Goal: Information Seeking & Learning: Learn about a topic

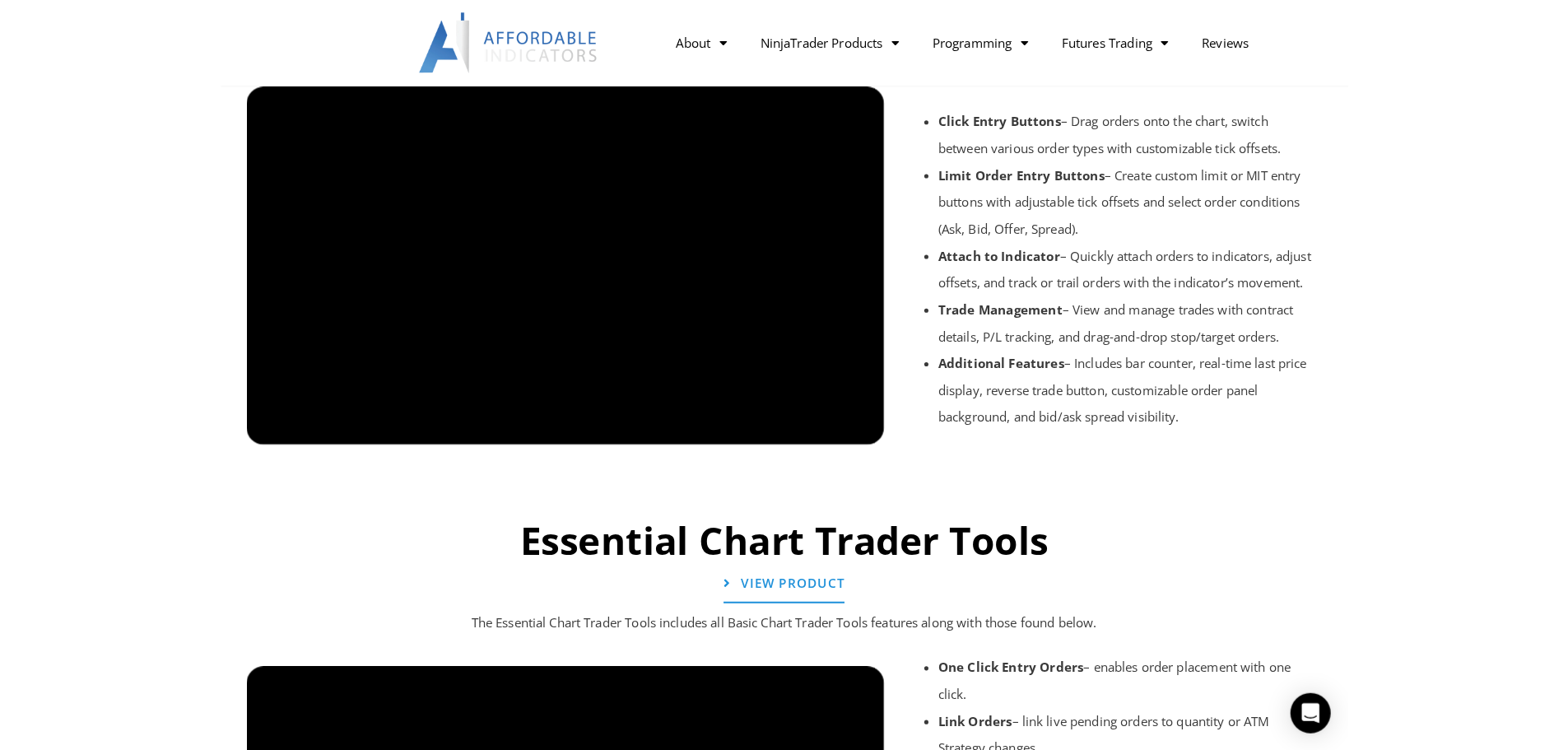
scroll to position [1397, 0]
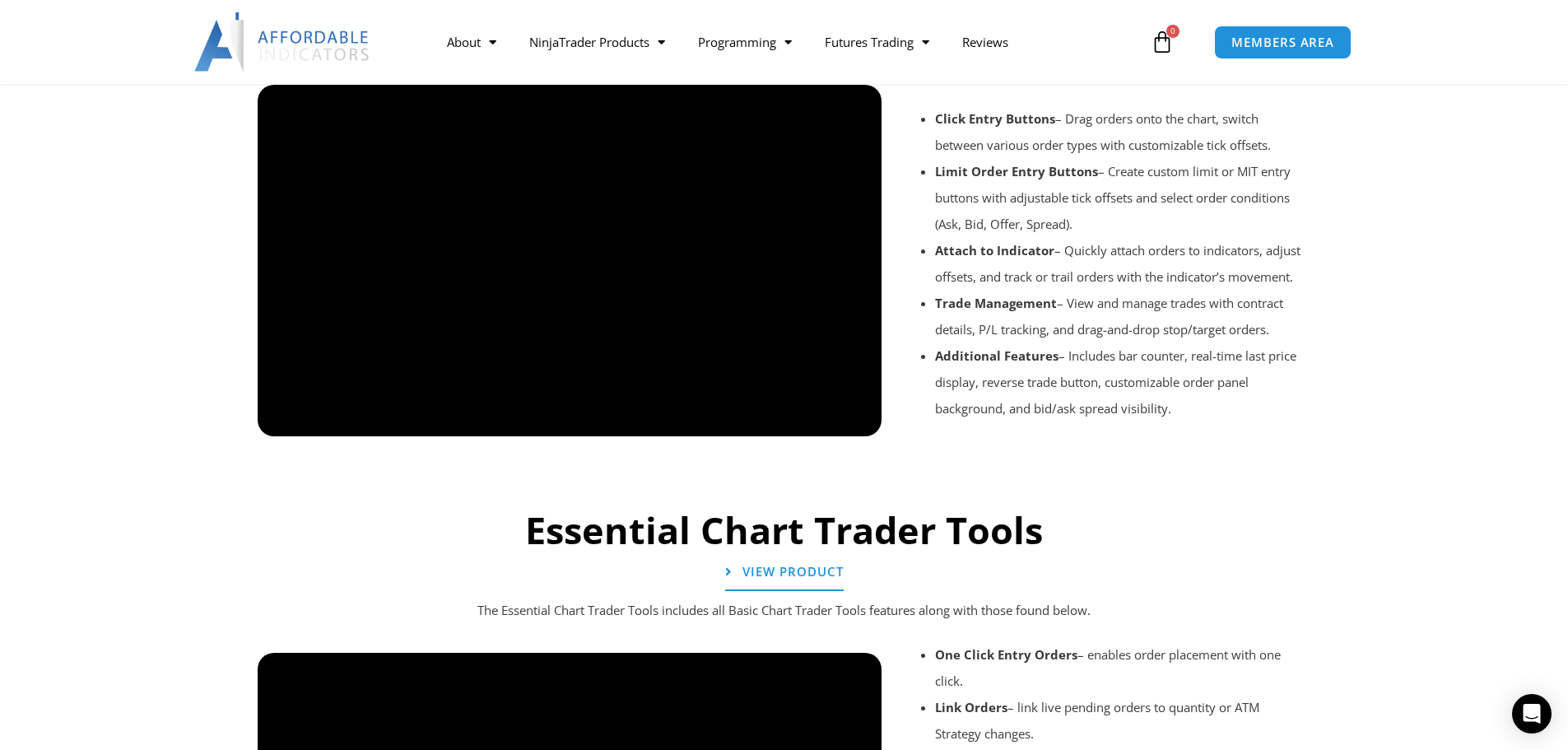
click at [857, 420] on div at bounding box center [785, 458] width 1070 height 78
click at [856, 422] on div at bounding box center [785, 458] width 1070 height 78
click at [291, 425] on div at bounding box center [785, 458] width 1070 height 78
click at [284, 422] on div at bounding box center [785, 458] width 1070 height 78
click at [288, 425] on div at bounding box center [785, 458] width 1070 height 78
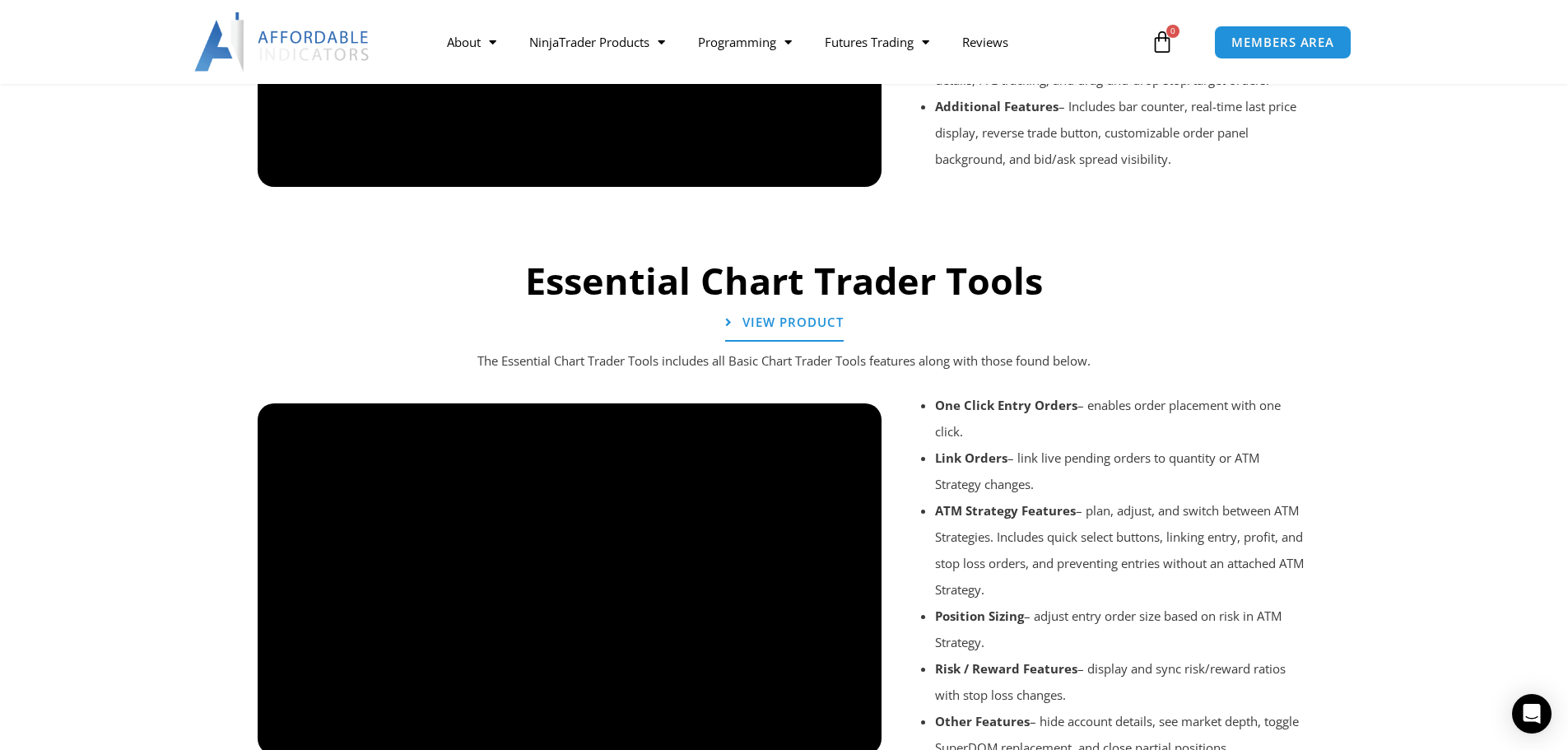
scroll to position [1644, 0]
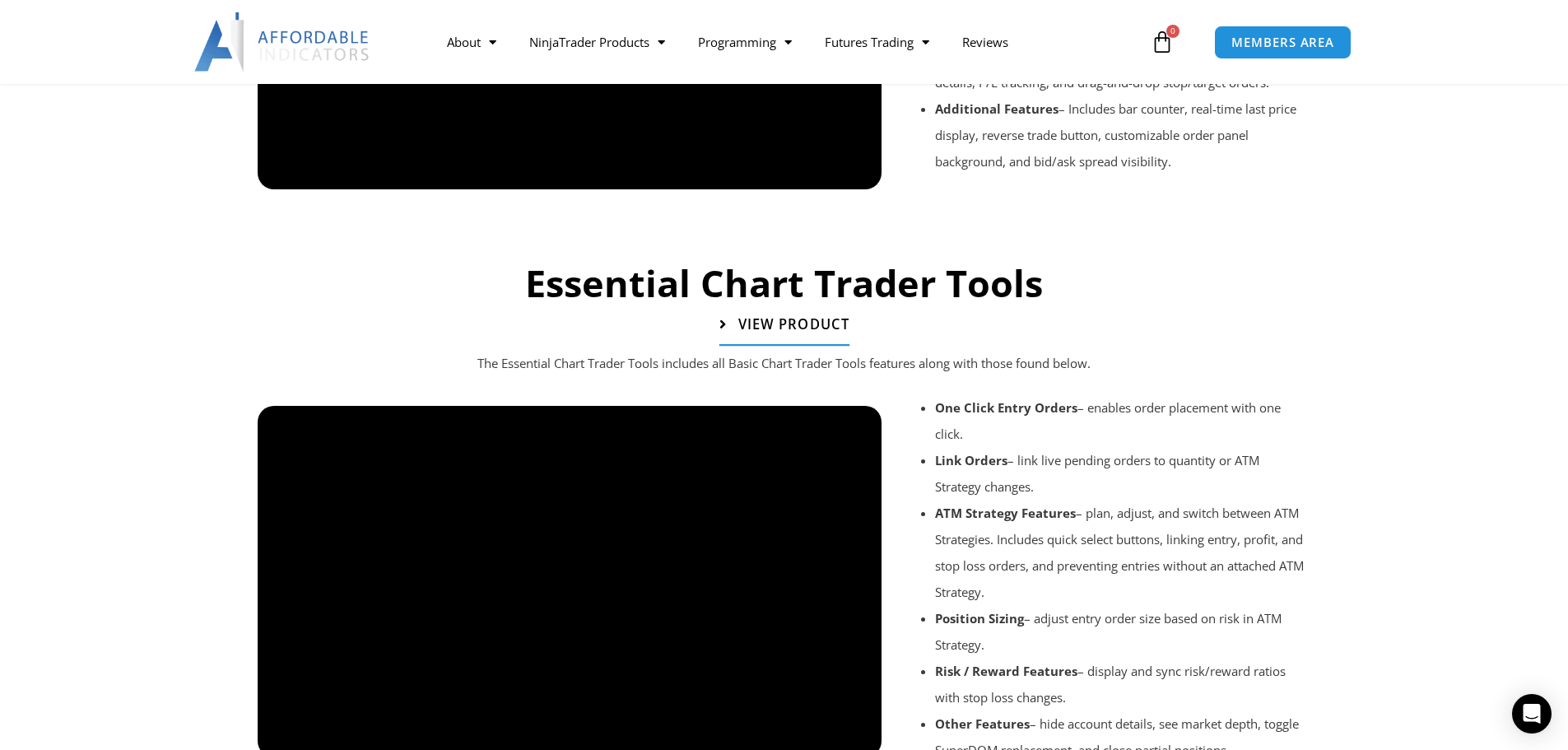
click at [805, 327] on span "View Product" at bounding box center [793, 325] width 111 height 14
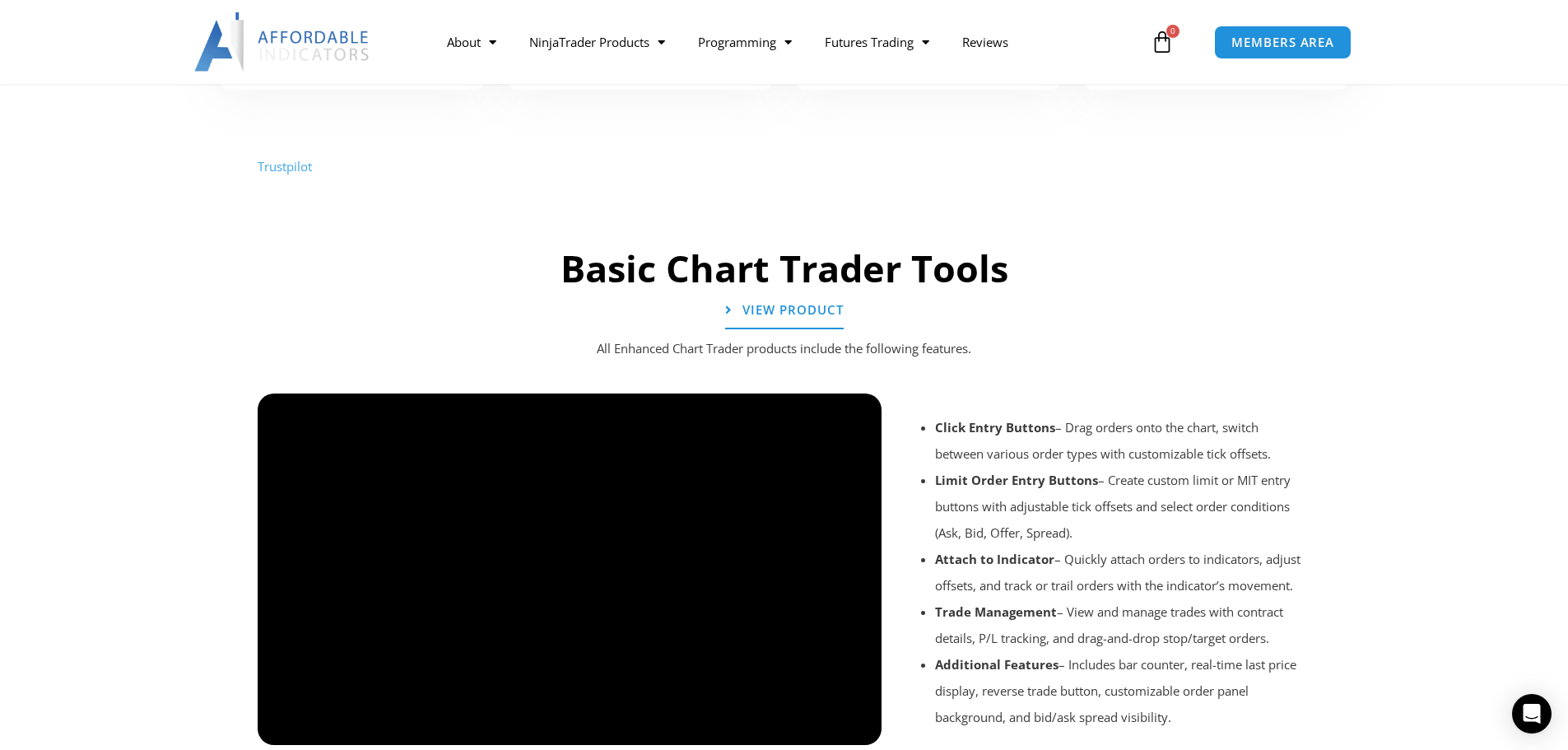
scroll to position [971, 0]
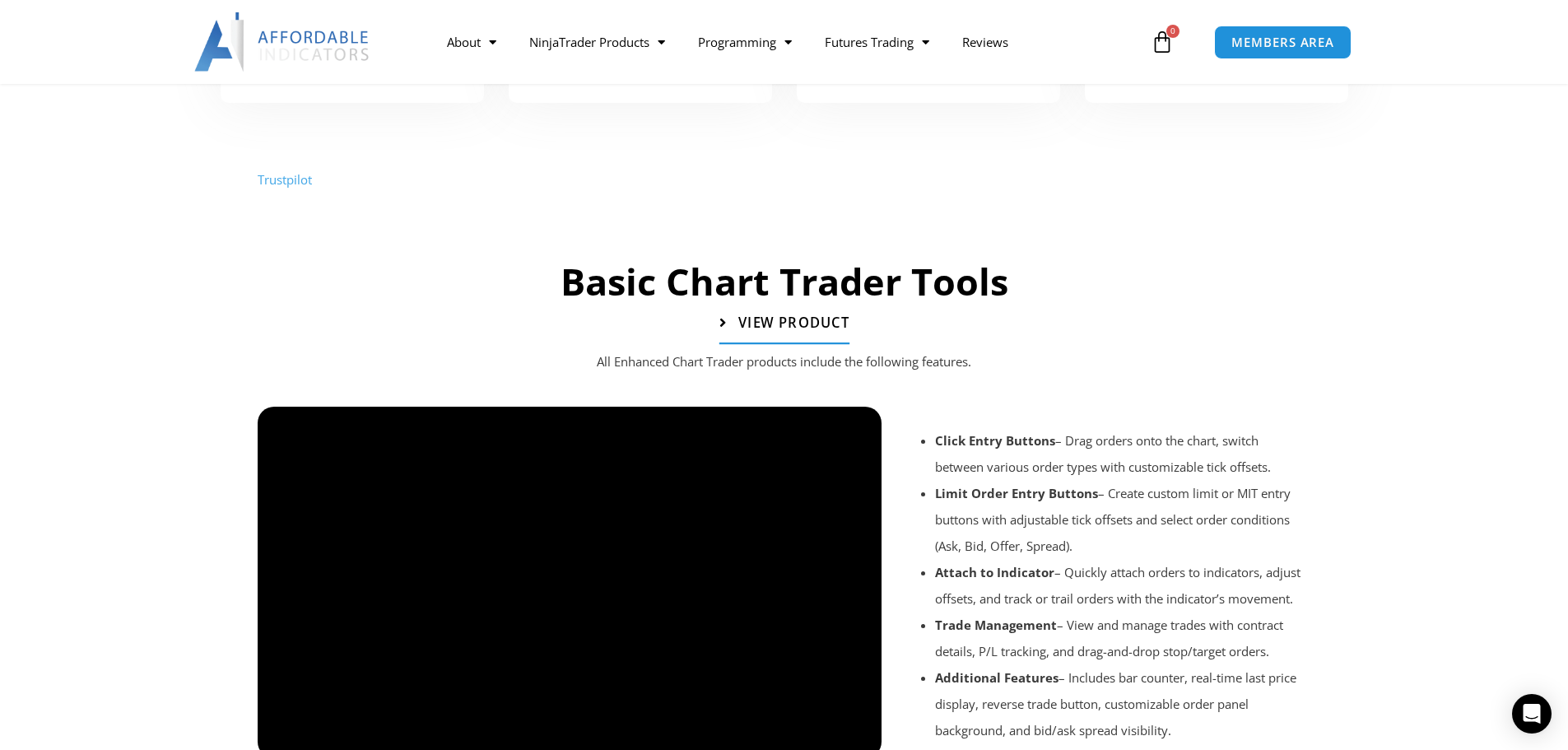
click at [791, 322] on span "View Product" at bounding box center [793, 323] width 111 height 14
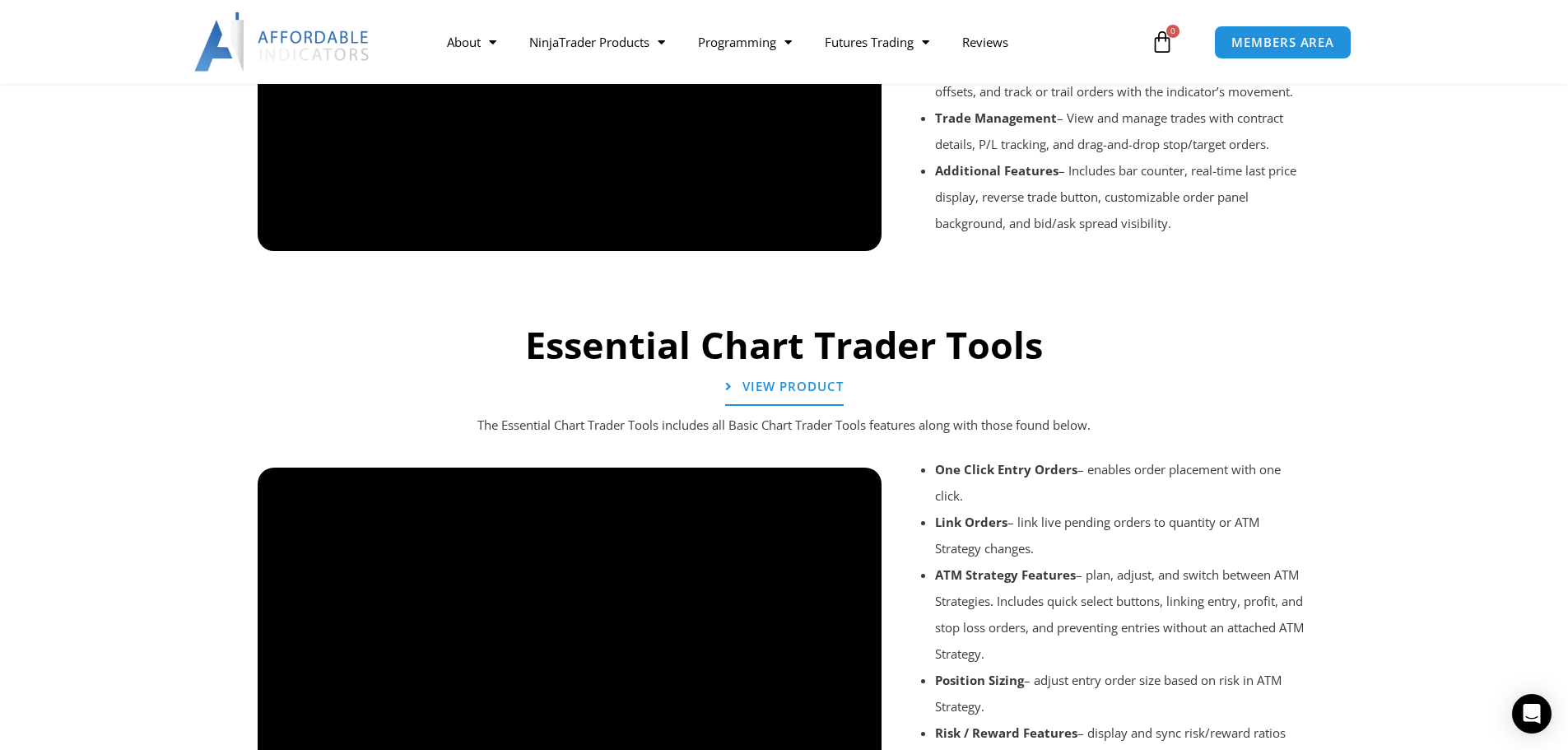
scroll to position [1564, 0]
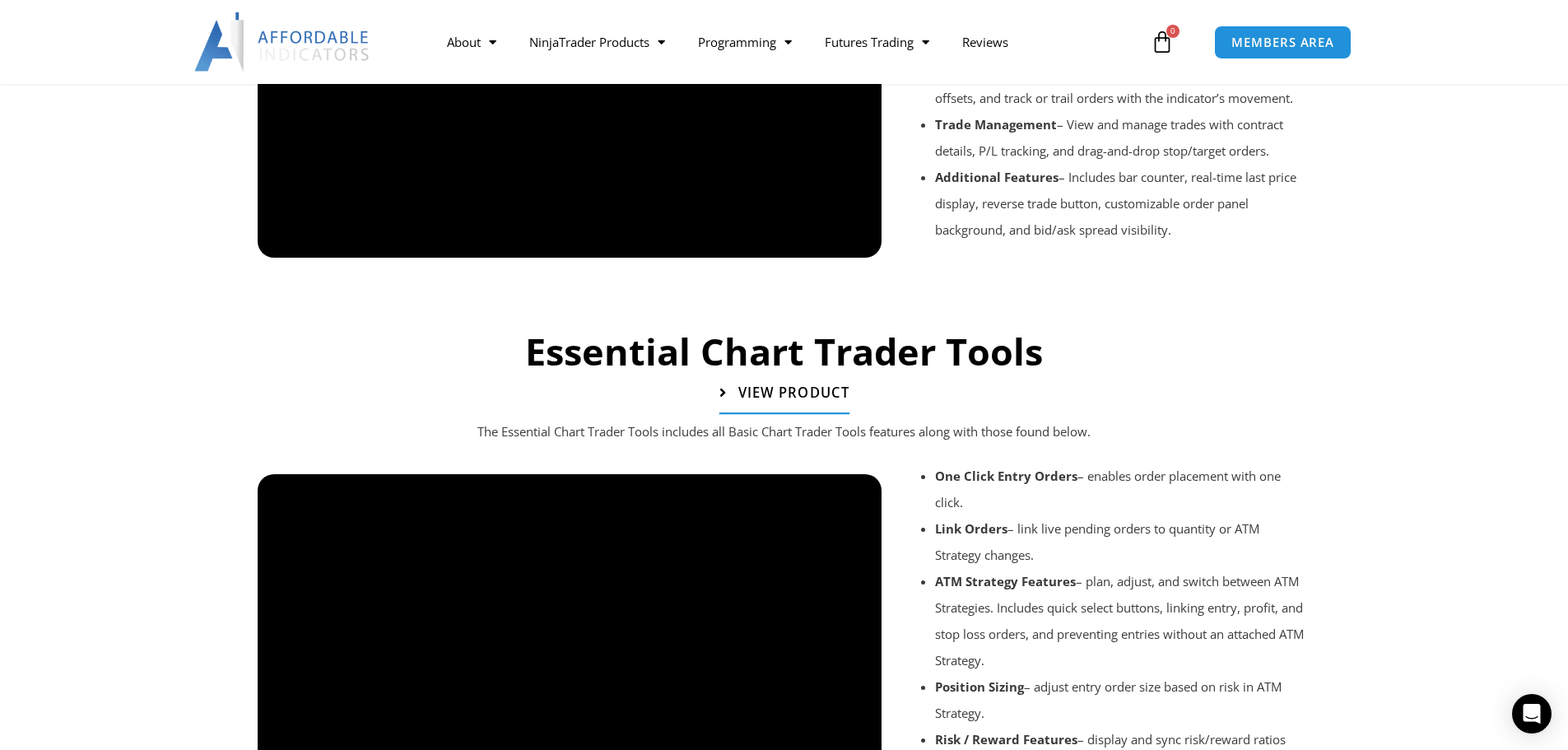
click at [773, 392] on span "View Product" at bounding box center [793, 393] width 111 height 14
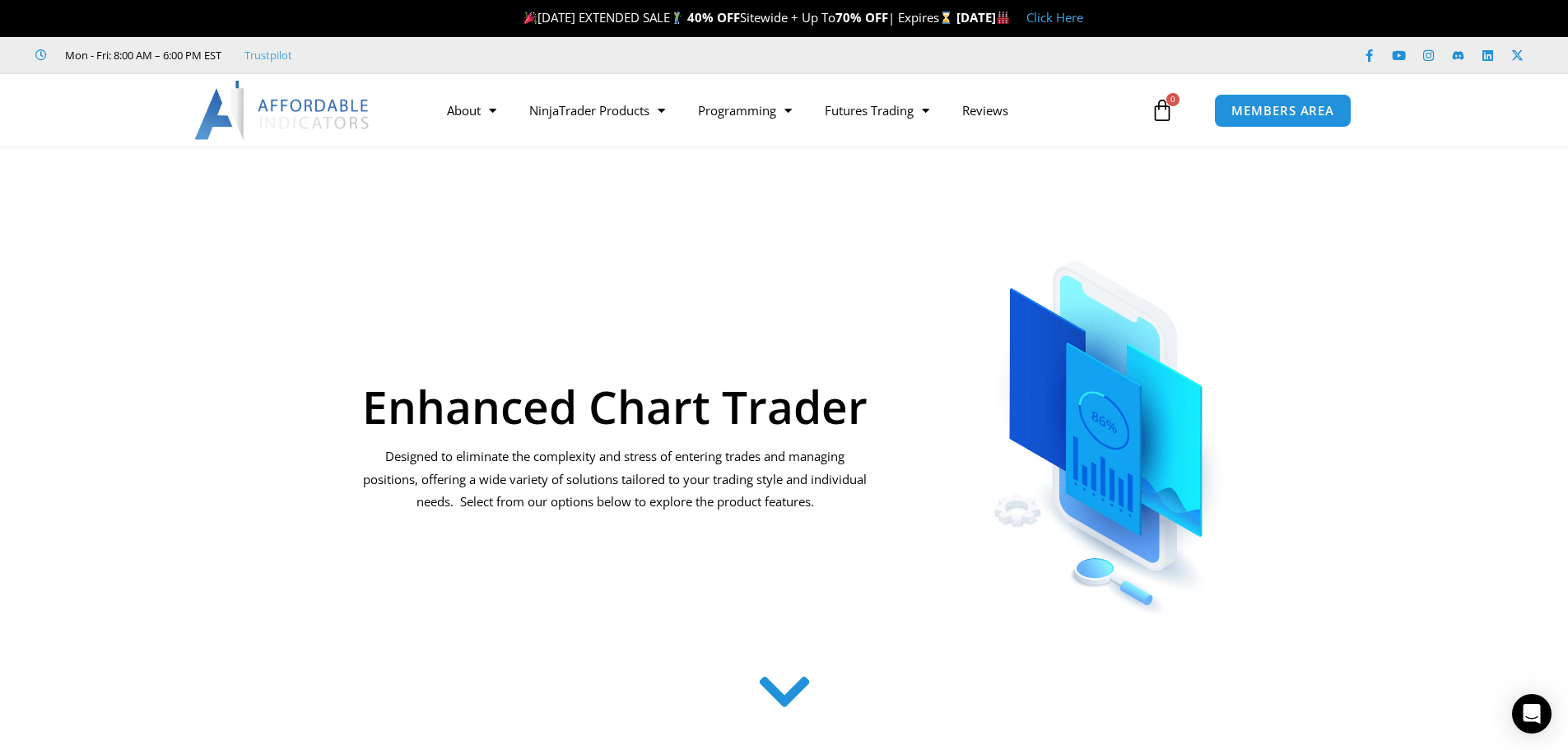
click at [303, 104] on img at bounding box center [283, 110] width 177 height 59
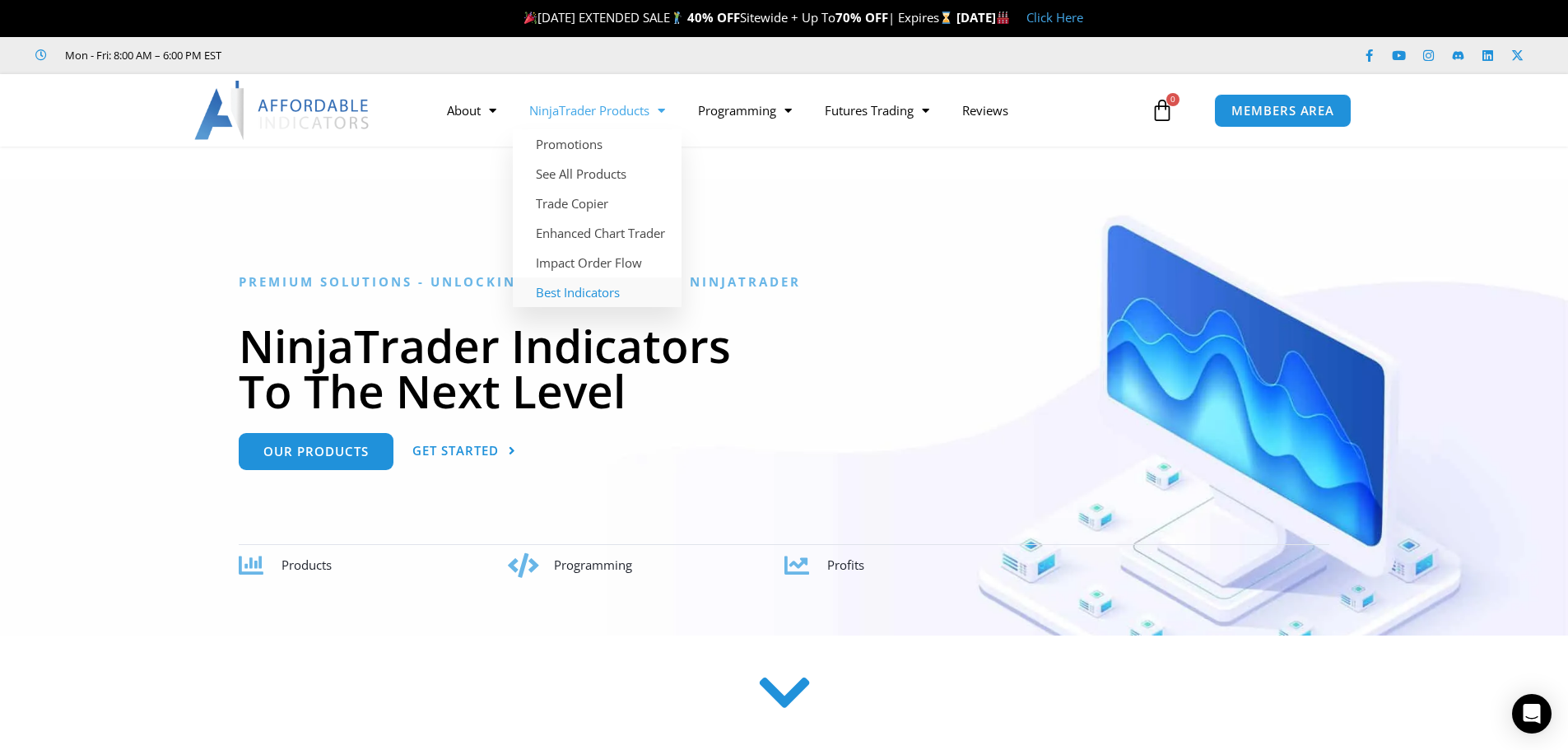
click at [589, 283] on link "Best Indicators" at bounding box center [597, 292] width 169 height 30
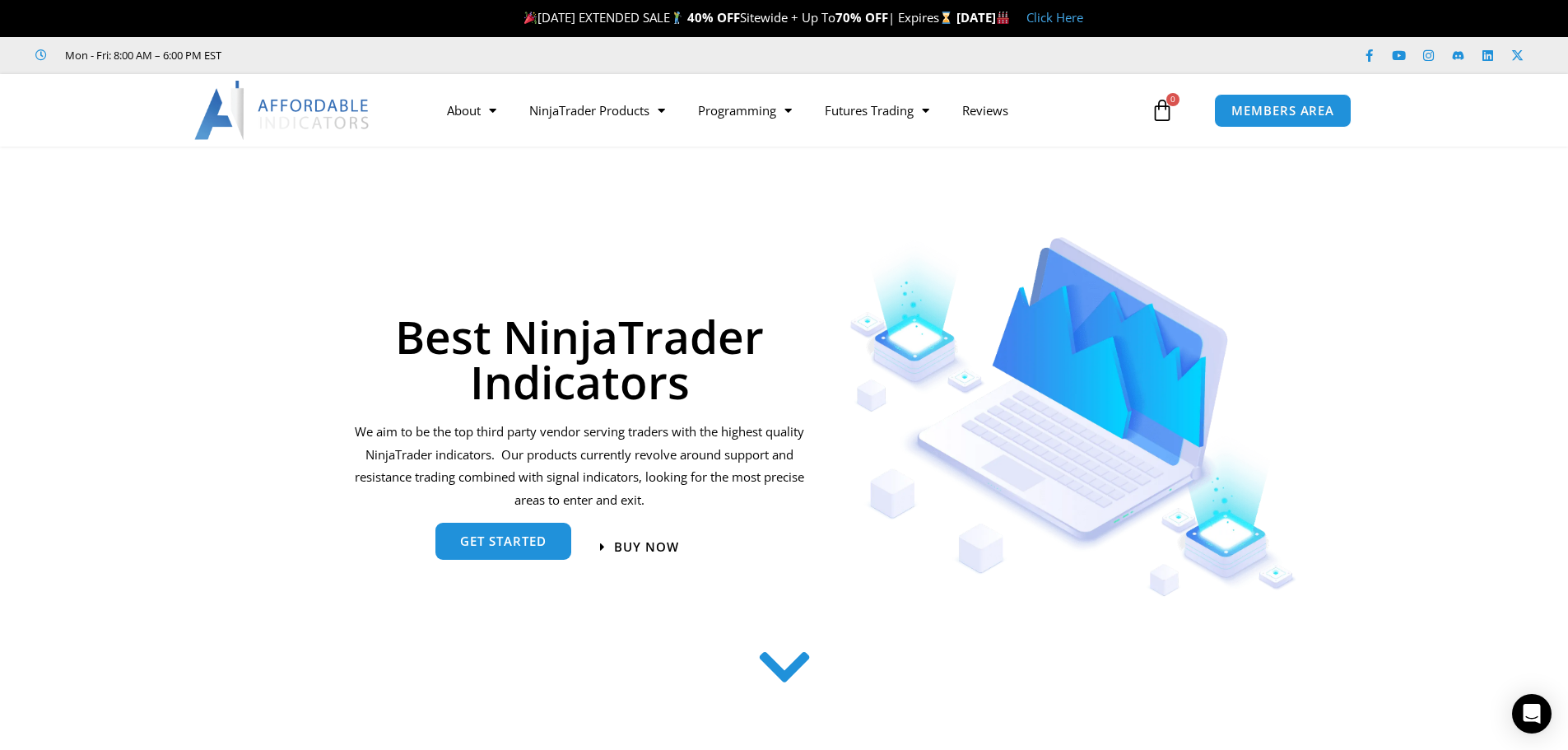
click at [520, 554] on link "get started" at bounding box center [504, 541] width 136 height 37
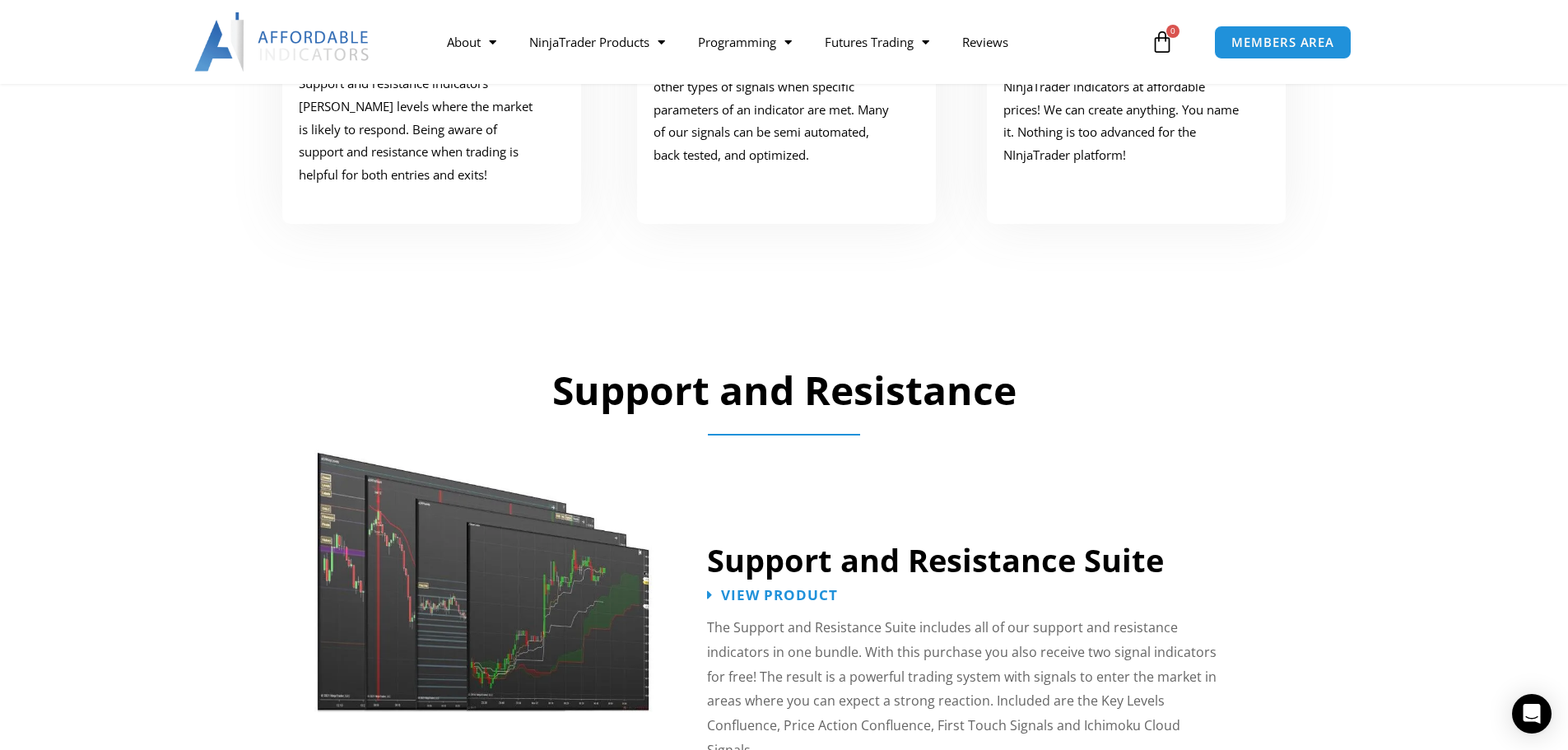
scroll to position [1325, 0]
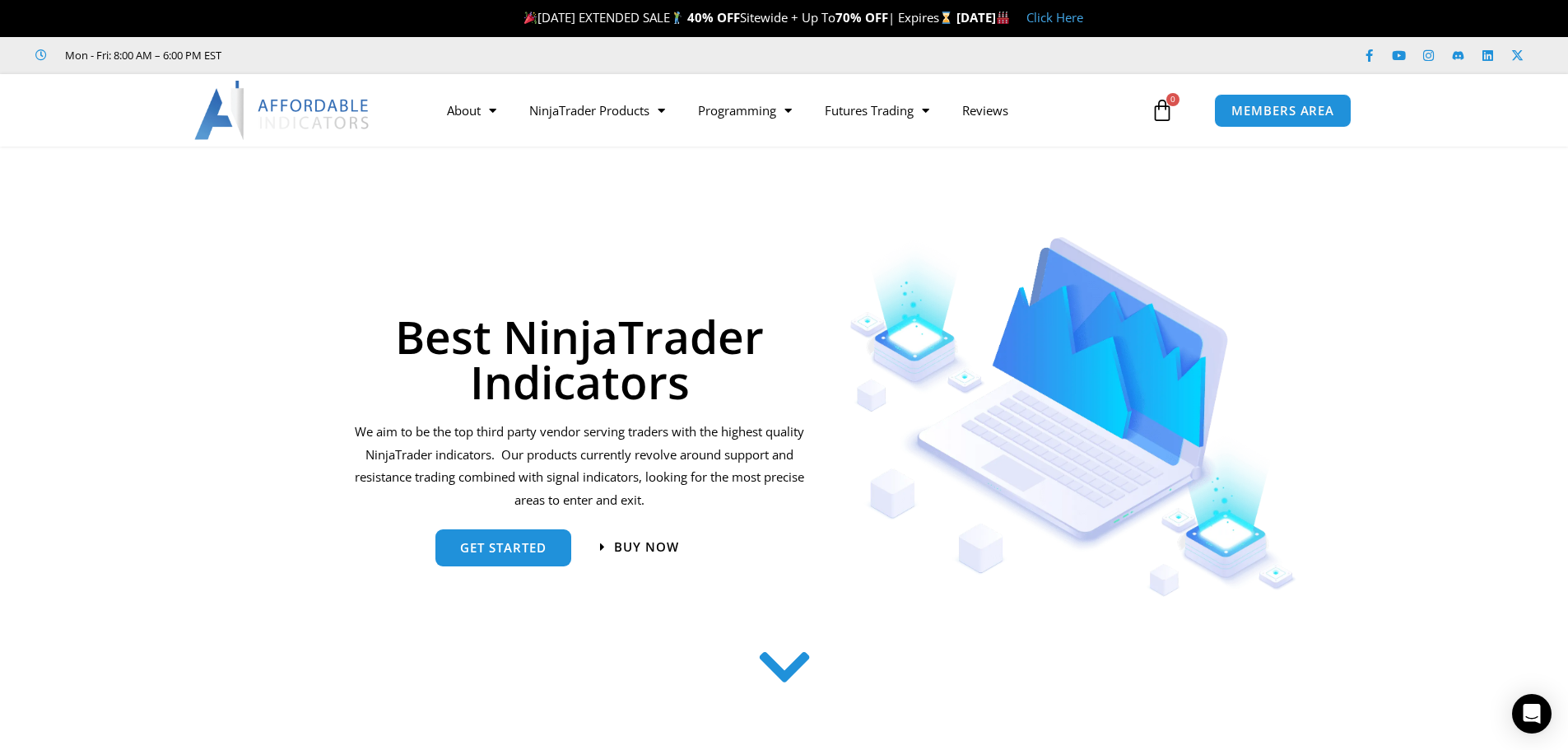
click at [303, 108] on img at bounding box center [283, 110] width 177 height 59
